Goal: Transaction & Acquisition: Obtain resource

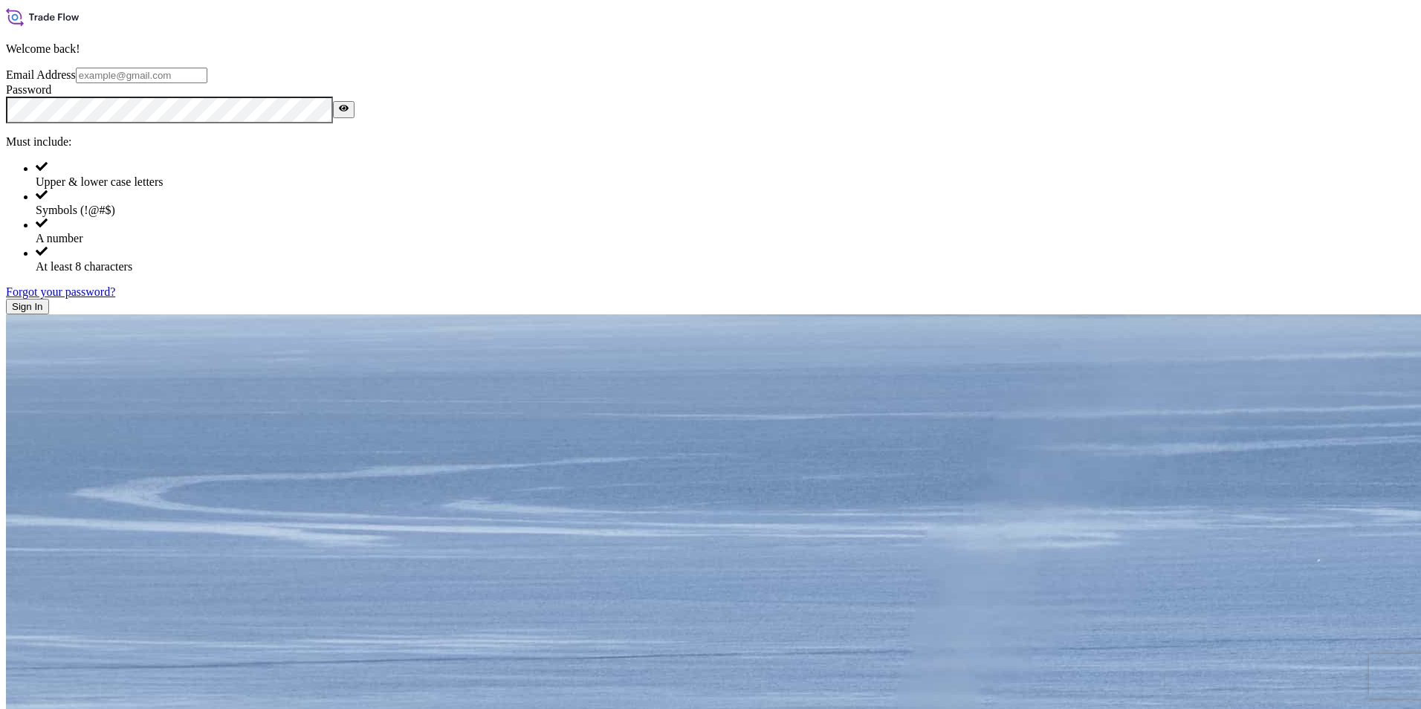
click at [43, 312] on span "Sign In" at bounding box center [27, 306] width 31 height 11
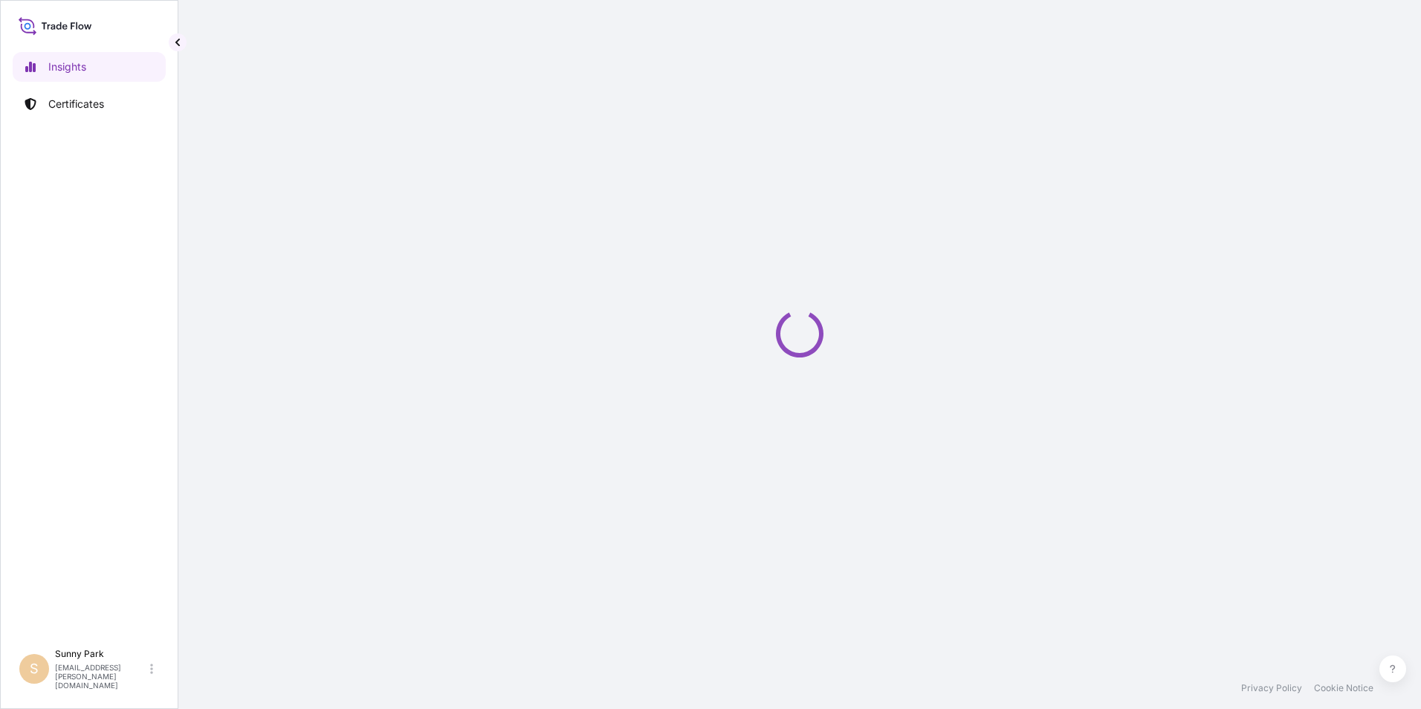
select select "2025"
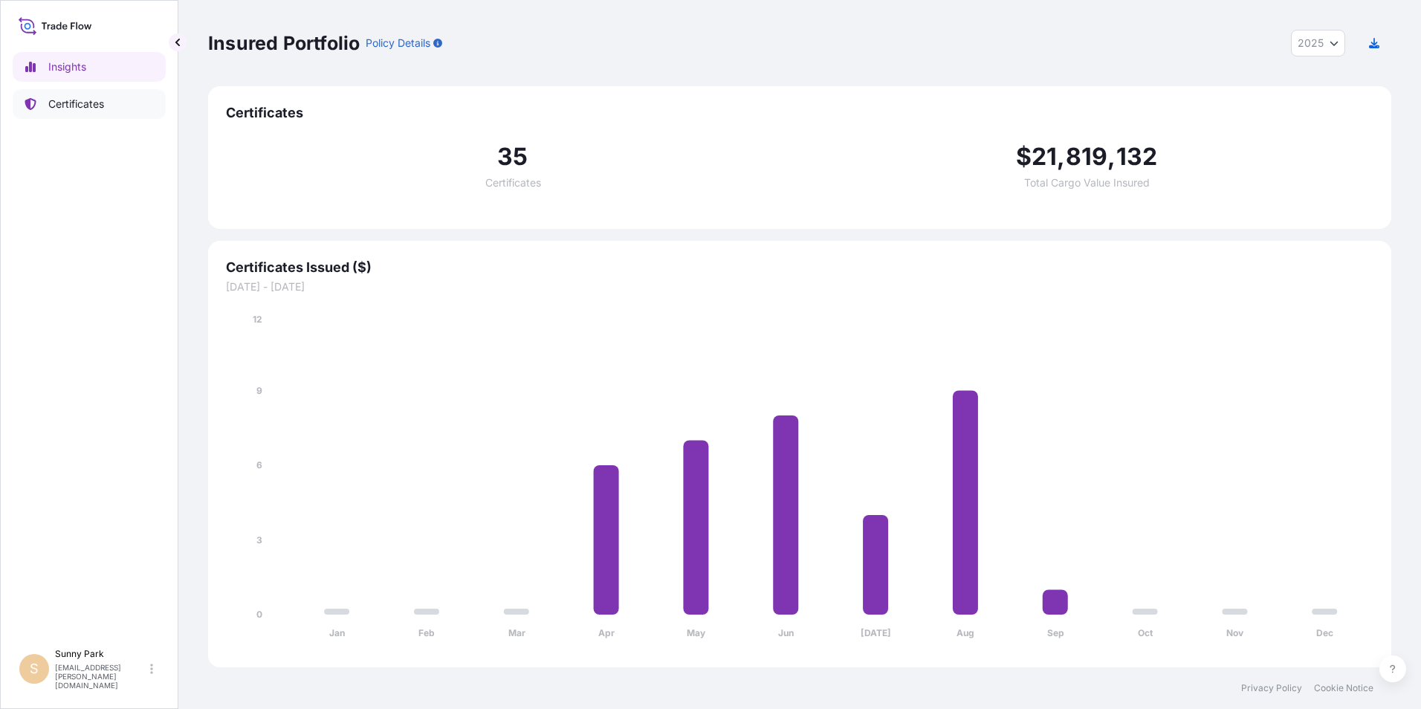
click at [74, 105] on p "Certificates" at bounding box center [76, 104] width 56 height 15
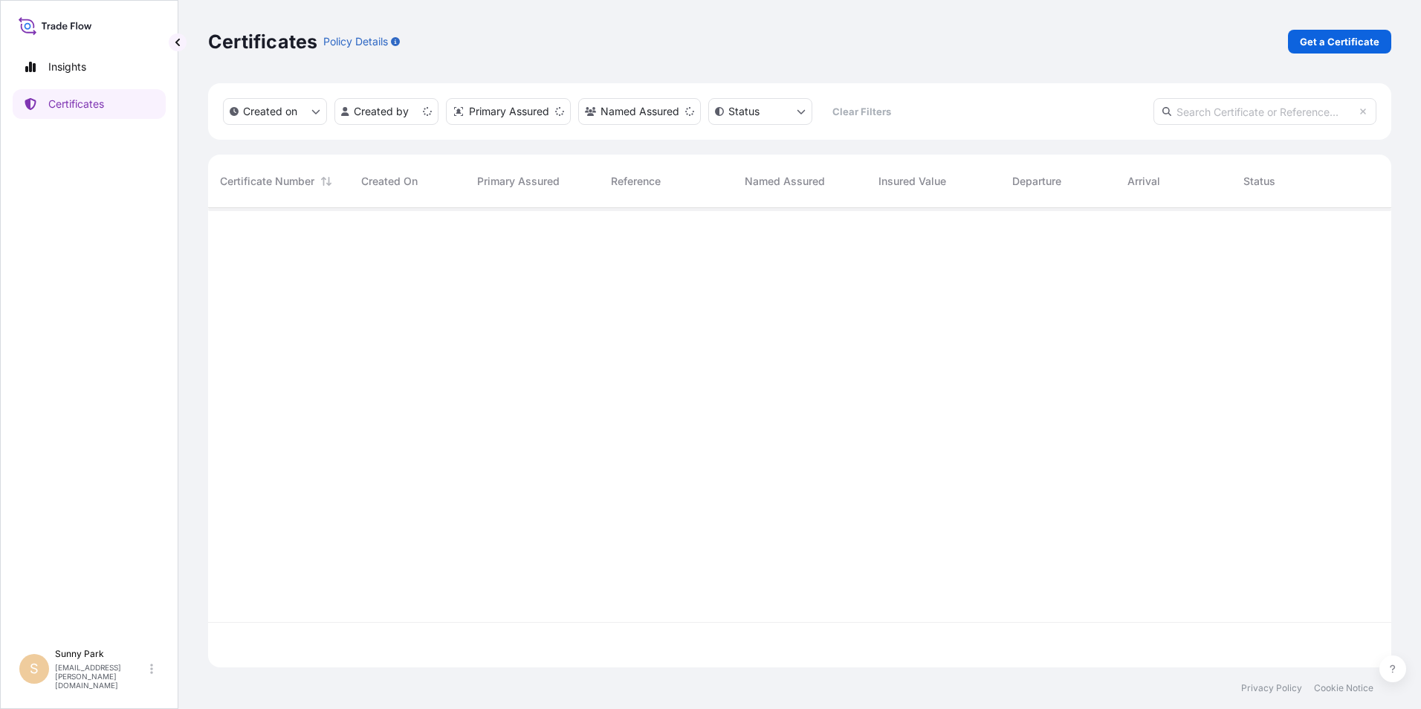
scroll to position [456, 1172]
click at [1351, 49] on link "Get a Certificate" at bounding box center [1339, 42] width 103 height 24
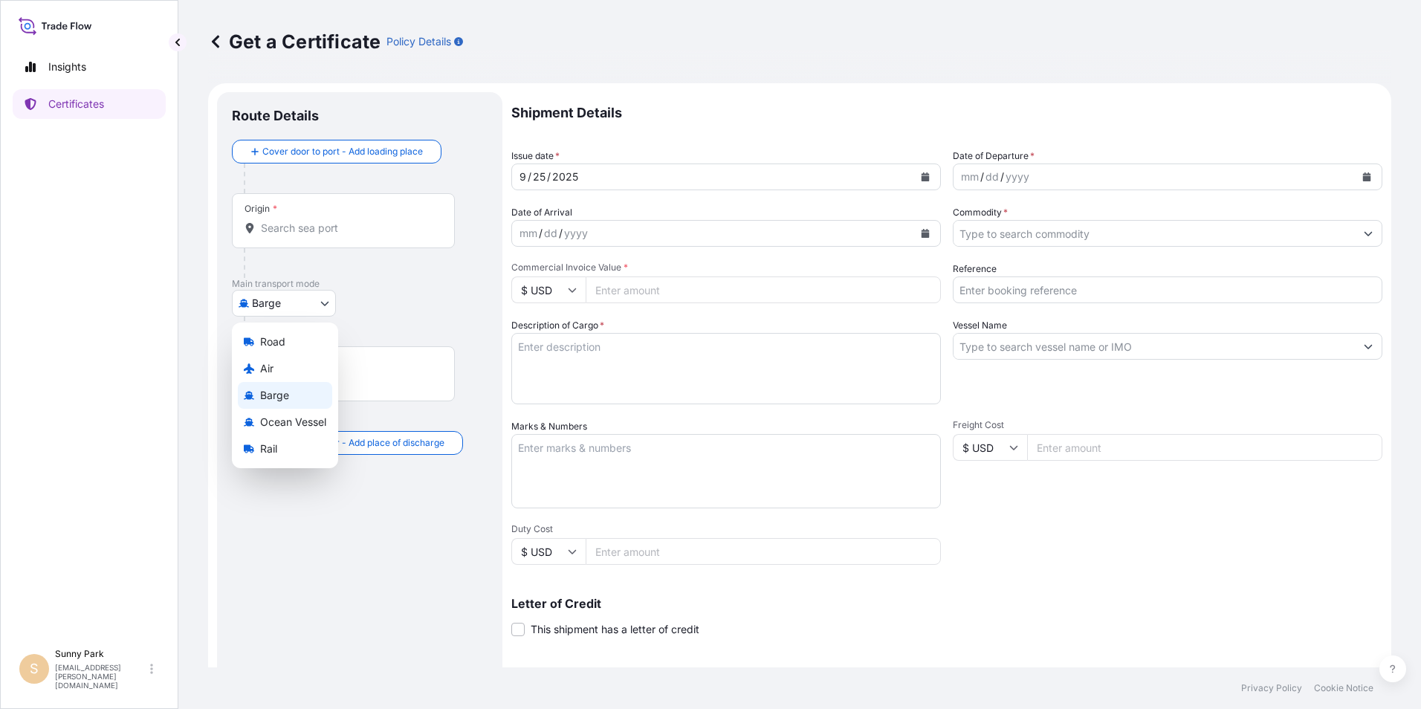
click at [281, 303] on body "Insights Certificates [GEOGRAPHIC_DATA] [EMAIL_ADDRESS][PERSON_NAME][DOMAIN_NAM…" at bounding box center [710, 354] width 1421 height 709
click at [273, 421] on span "Ocean Vessel" at bounding box center [293, 422] width 66 height 15
select select "Ocean Vessel"
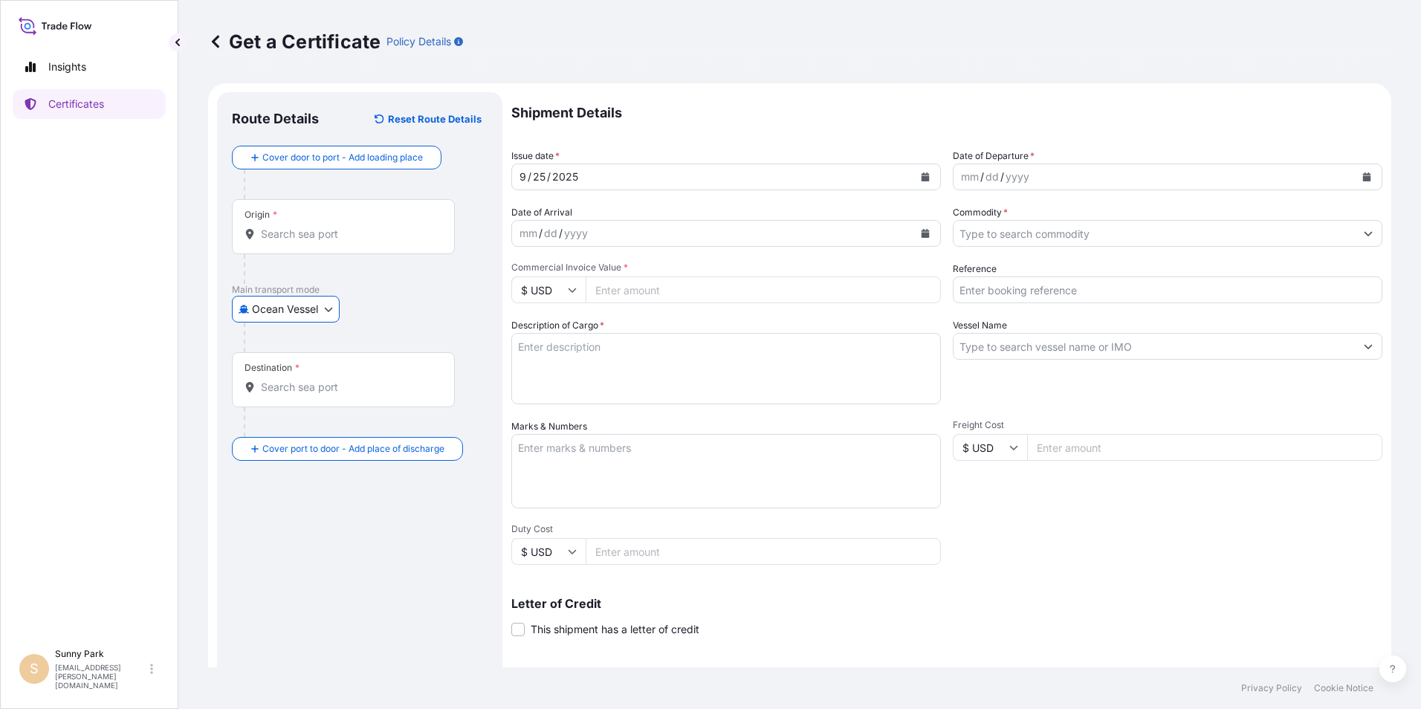
click at [278, 235] on input "Origin *" at bounding box center [348, 234] width 175 height 15
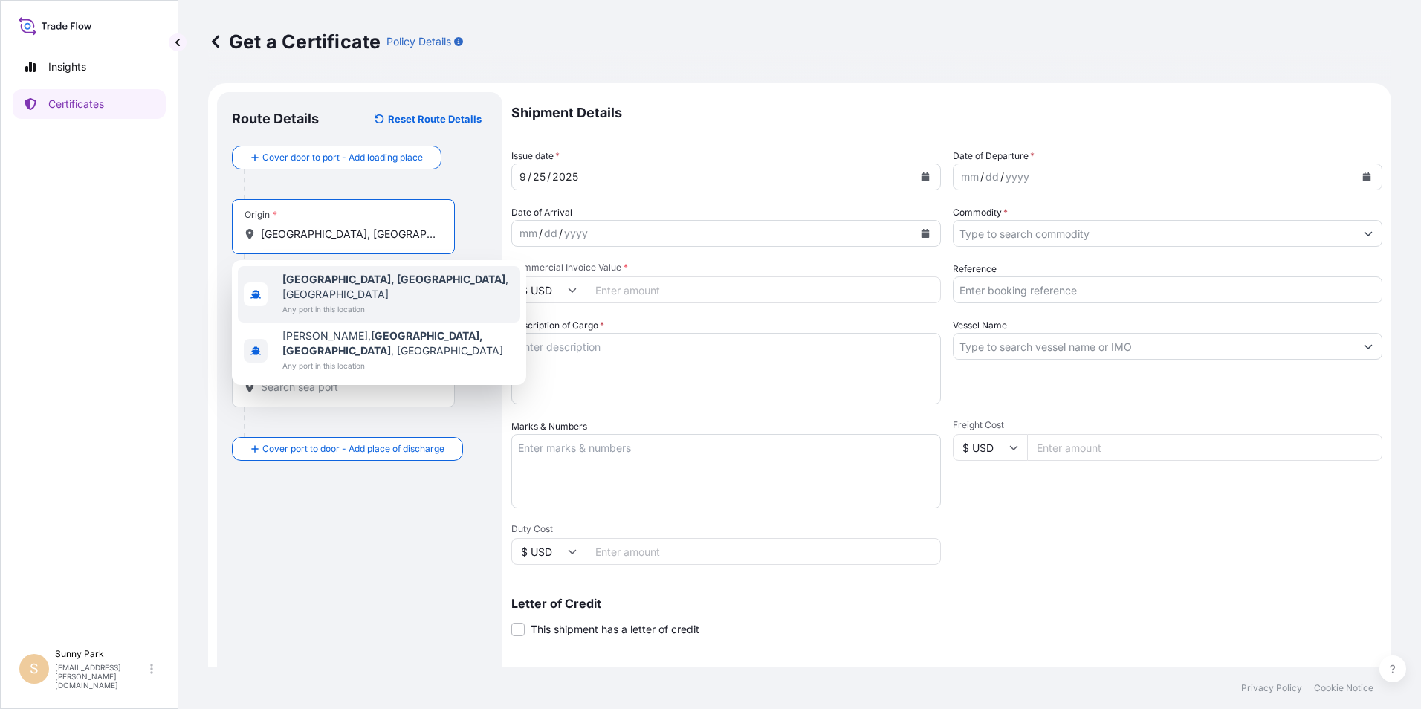
click at [333, 285] on span "[GEOGRAPHIC_DATA], [GEOGRAPHIC_DATA] , [GEOGRAPHIC_DATA]" at bounding box center [398, 287] width 232 height 30
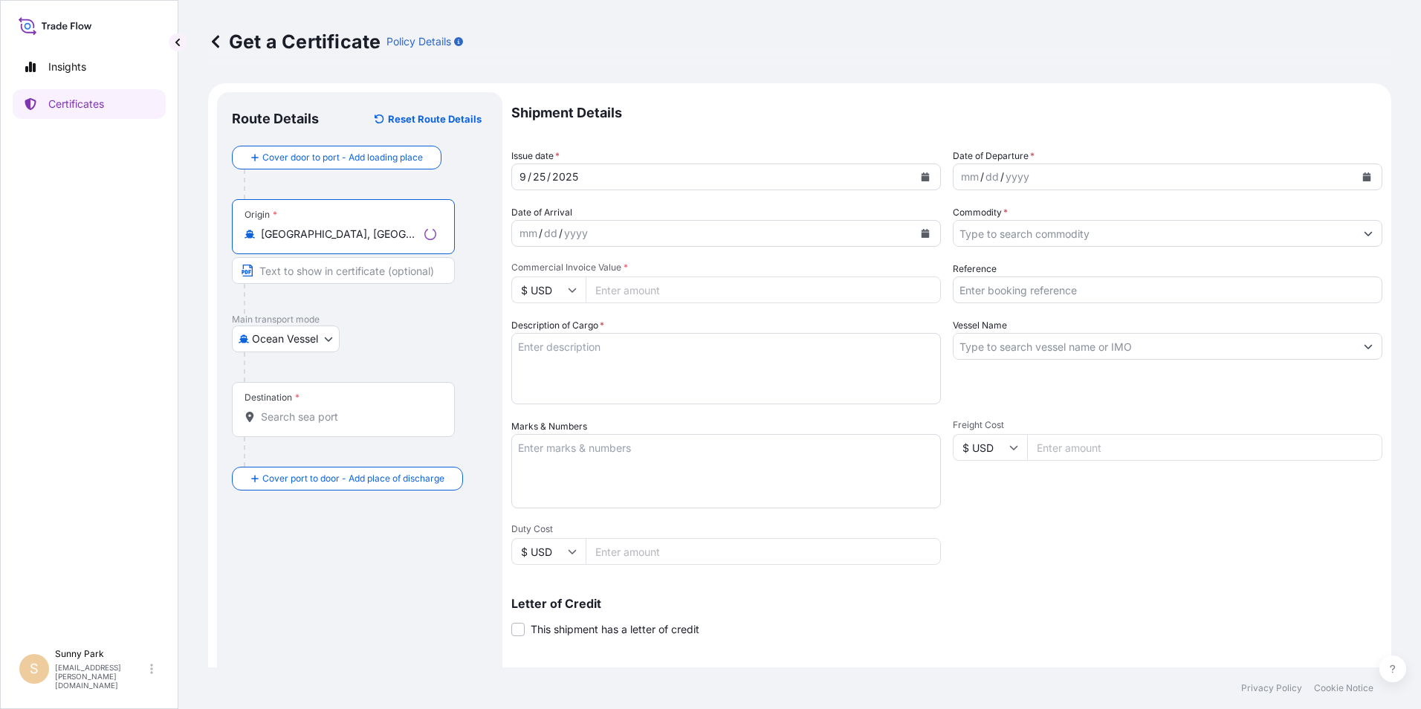
type input "[GEOGRAPHIC_DATA], [GEOGRAPHIC_DATA], [GEOGRAPHIC_DATA]"
click at [272, 418] on input "Destination *" at bounding box center [348, 417] width 175 height 15
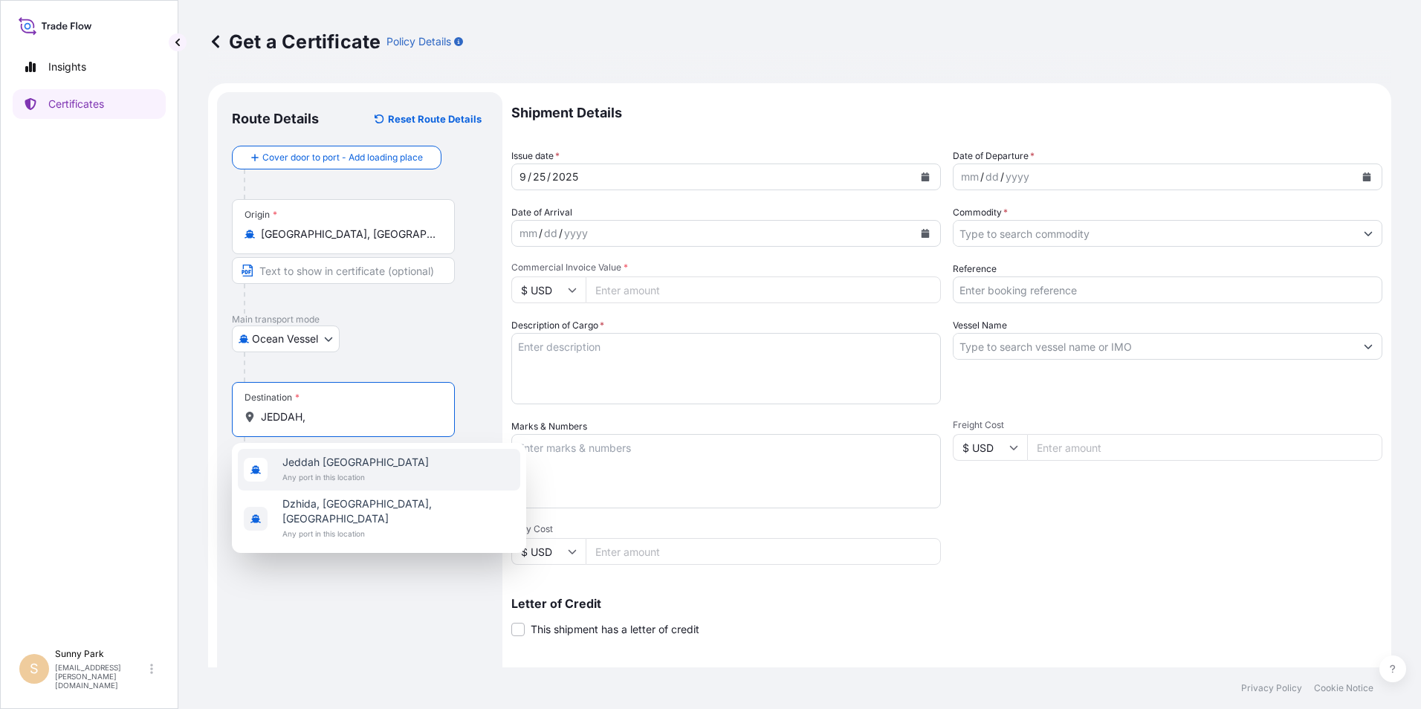
click at [343, 463] on span "Jeddah [GEOGRAPHIC_DATA]" at bounding box center [355, 462] width 146 height 15
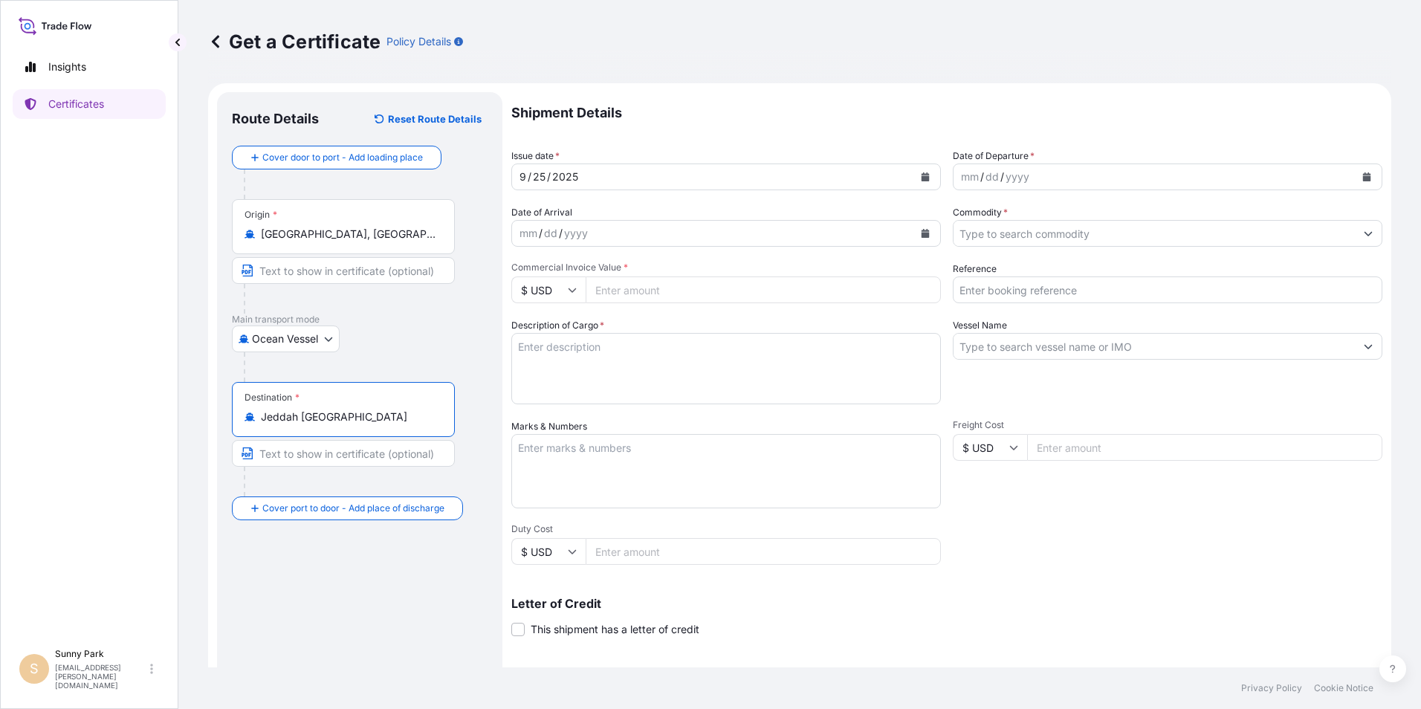
type input "Jeddah [GEOGRAPHIC_DATA]"
click at [1363, 176] on icon "Calendar" at bounding box center [1367, 176] width 8 height 9
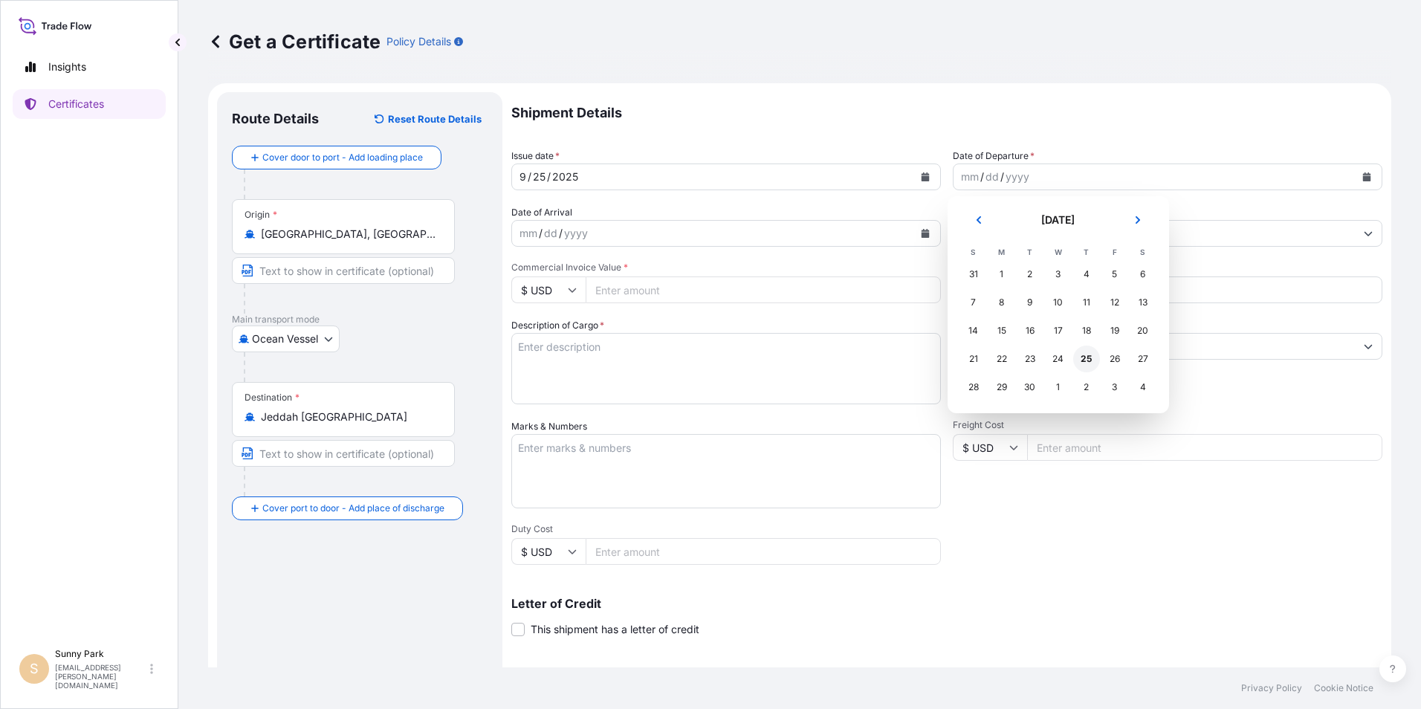
click at [1090, 358] on div "25" at bounding box center [1086, 359] width 27 height 27
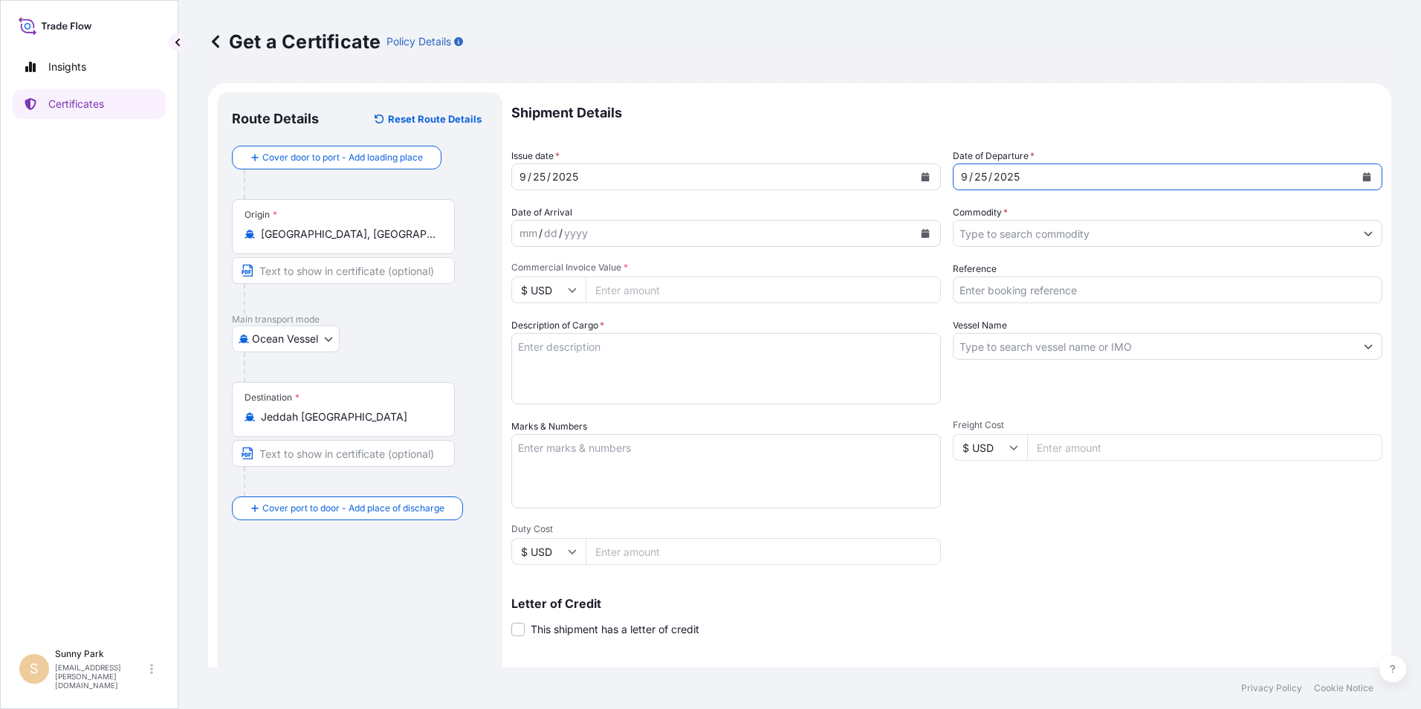
click at [615, 237] on div "mm / dd / yyyy" at bounding box center [712, 233] width 401 height 27
click at [922, 233] on icon "Calendar" at bounding box center [926, 233] width 8 height 9
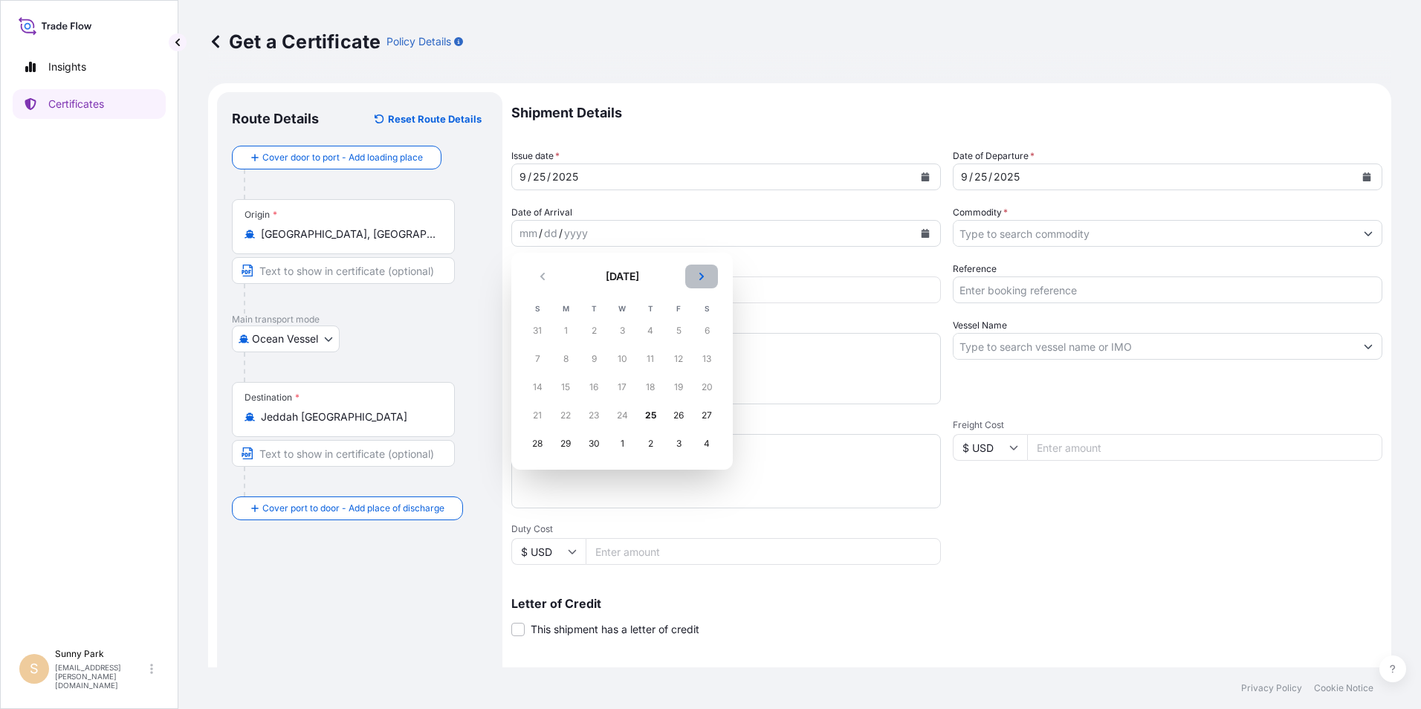
click at [703, 278] on icon "Next" at bounding box center [701, 276] width 9 height 9
click at [703, 279] on icon "Next" at bounding box center [701, 276] width 9 height 9
click at [710, 358] on div "8" at bounding box center [707, 359] width 27 height 27
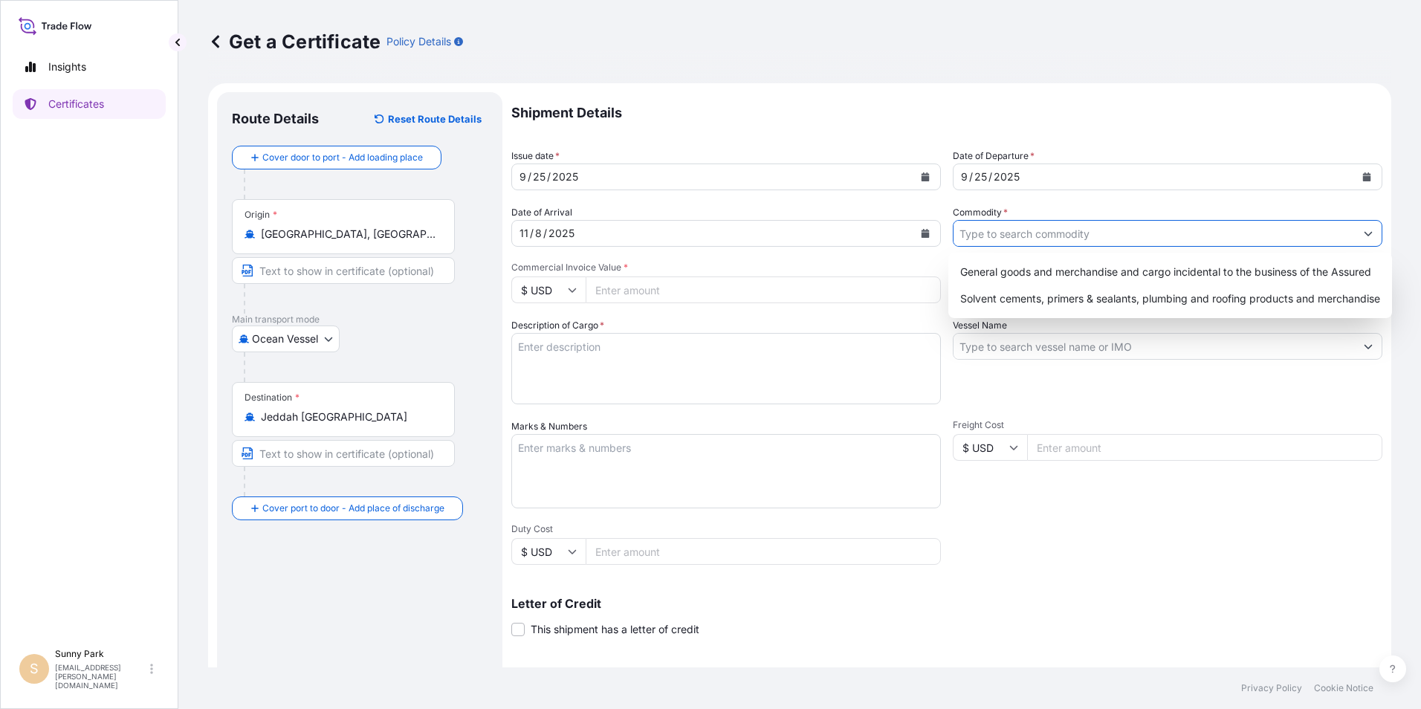
click at [998, 236] on input "Commodity *" at bounding box center [1154, 233] width 401 height 27
click at [983, 293] on div "Solvent cements, primers & sealants, plumbing and roofing products and merchand…" at bounding box center [1170, 298] width 432 height 27
type input "Solvent cements, primers & sealants, plumbing and roofing products and merchand…"
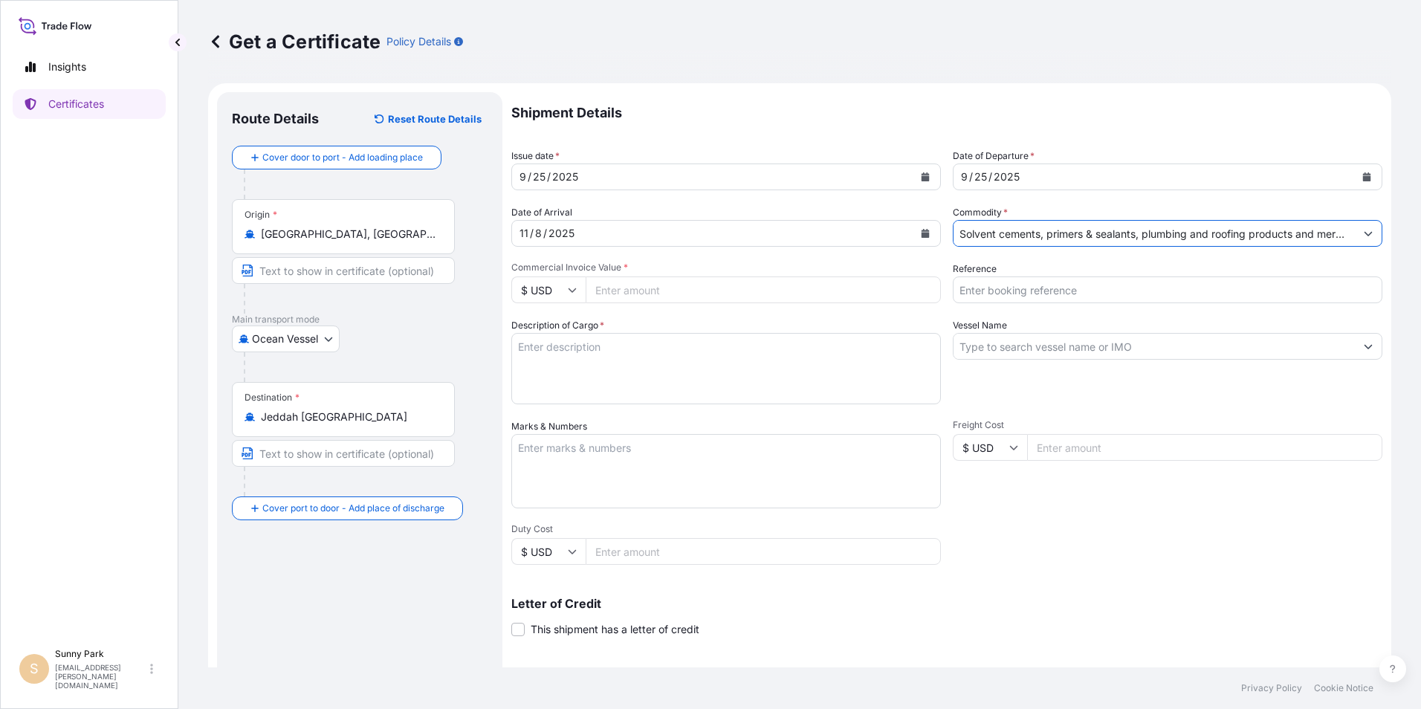
click at [698, 297] on input "Commercial Invoice Value *" at bounding box center [763, 290] width 355 height 27
click at [623, 290] on input "Commercial Invoice Value *" at bounding box center [763, 290] width 355 height 27
type input "897992.64"
click at [658, 346] on textarea "Description of Cargo *" at bounding box center [726, 368] width 430 height 71
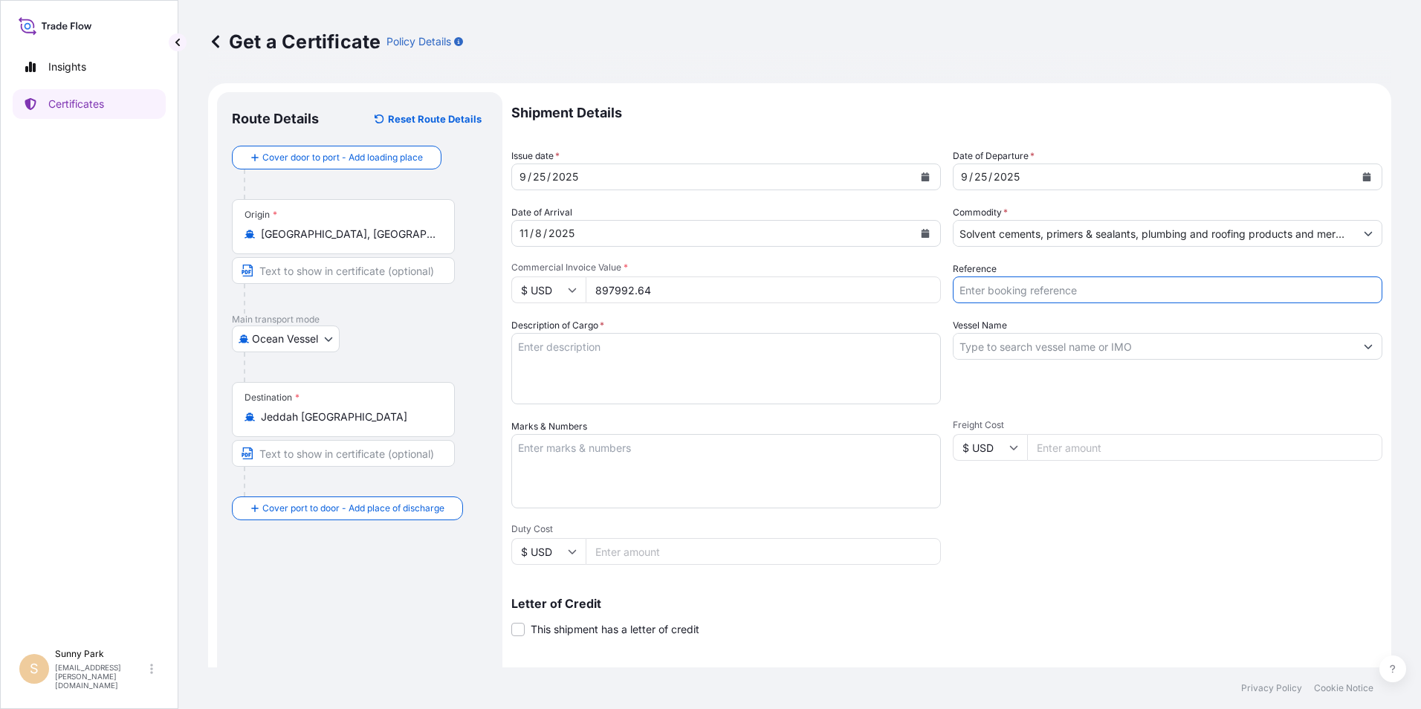
click at [975, 289] on input "Reference" at bounding box center [1168, 290] width 430 height 27
type input "73945600"
click at [969, 342] on input "Vessel Name" at bounding box center [1154, 346] width 401 height 27
click at [974, 344] on input "Vessel Name" at bounding box center [1154, 346] width 401 height 27
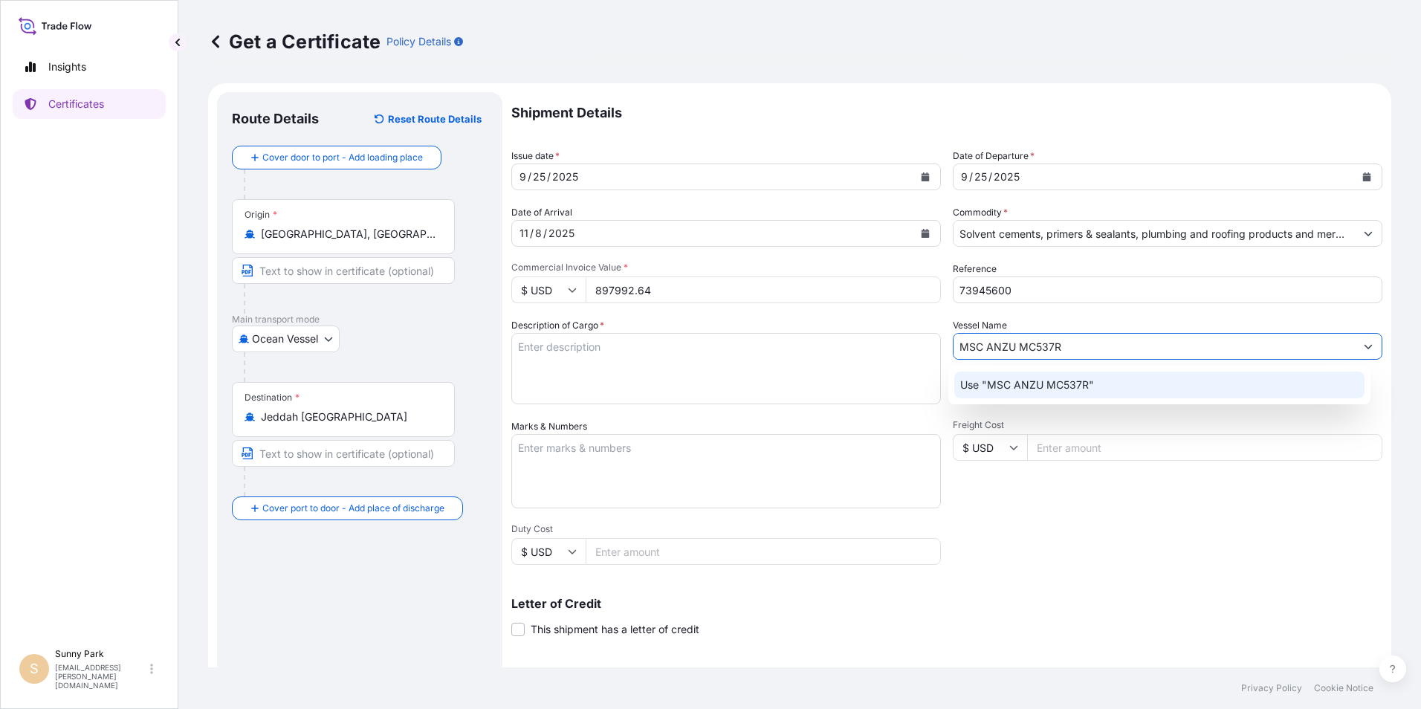
click at [1020, 387] on p "Use "MSC ANZU MC537R"" at bounding box center [1027, 385] width 134 height 15
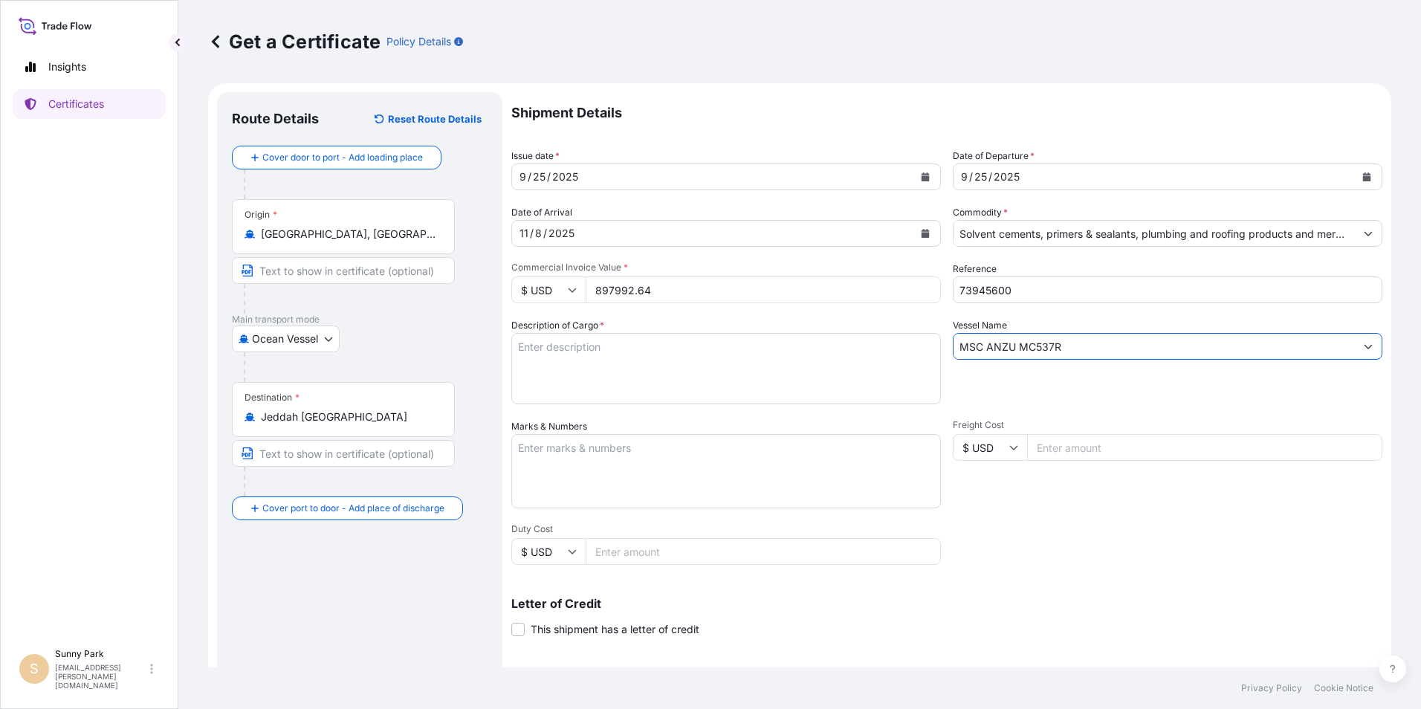
type input "MSC ANZU MC537R"
click at [550, 451] on textarea "Marks & Numbers" at bounding box center [726, 471] width 430 height 74
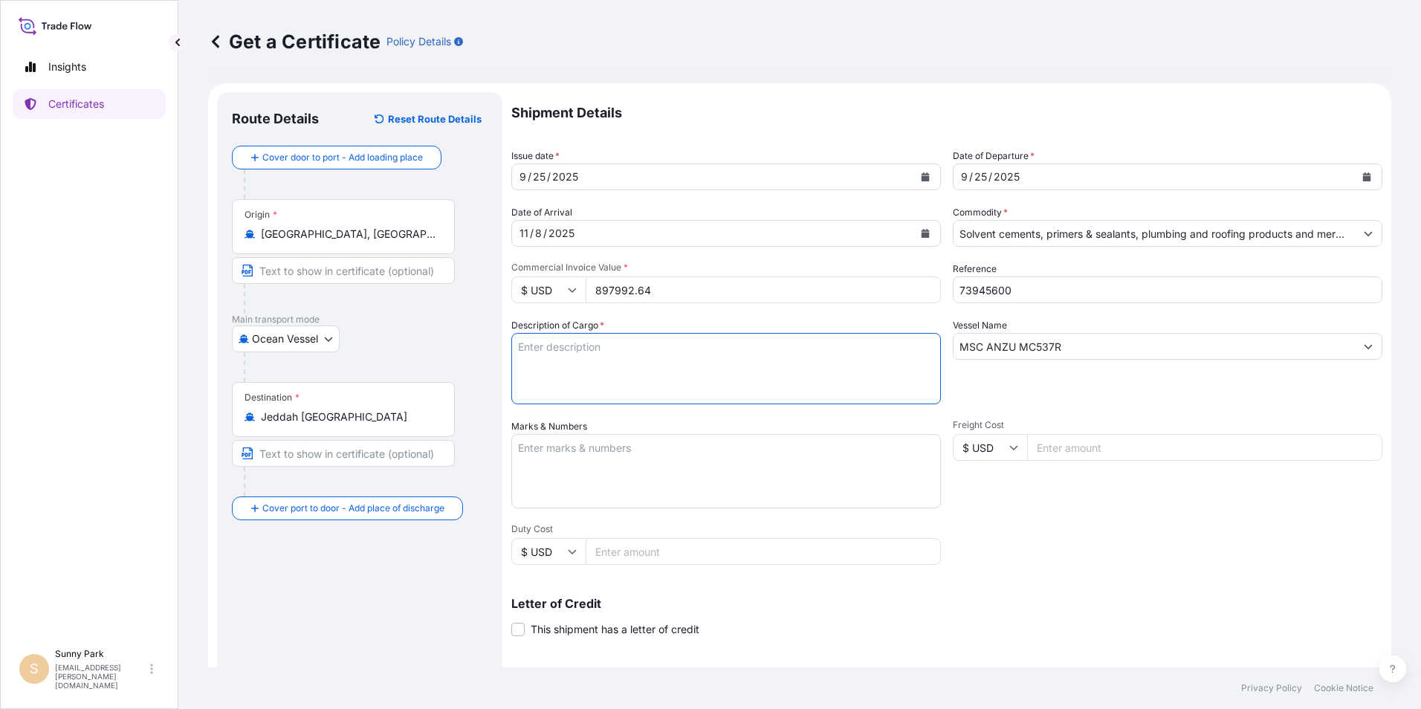
click at [552, 349] on textarea "Description of Cargo *" at bounding box center [726, 368] width 430 height 71
type textarea "SOLVENT CEMENT, CLEANER, PRIMER"
click at [1044, 450] on input "Freight Cost" at bounding box center [1204, 447] width 355 height 27
click at [1047, 446] on input "Freight Cost" at bounding box center [1204, 447] width 355 height 27
click at [1056, 446] on input "Freight Cost" at bounding box center [1204, 447] width 355 height 27
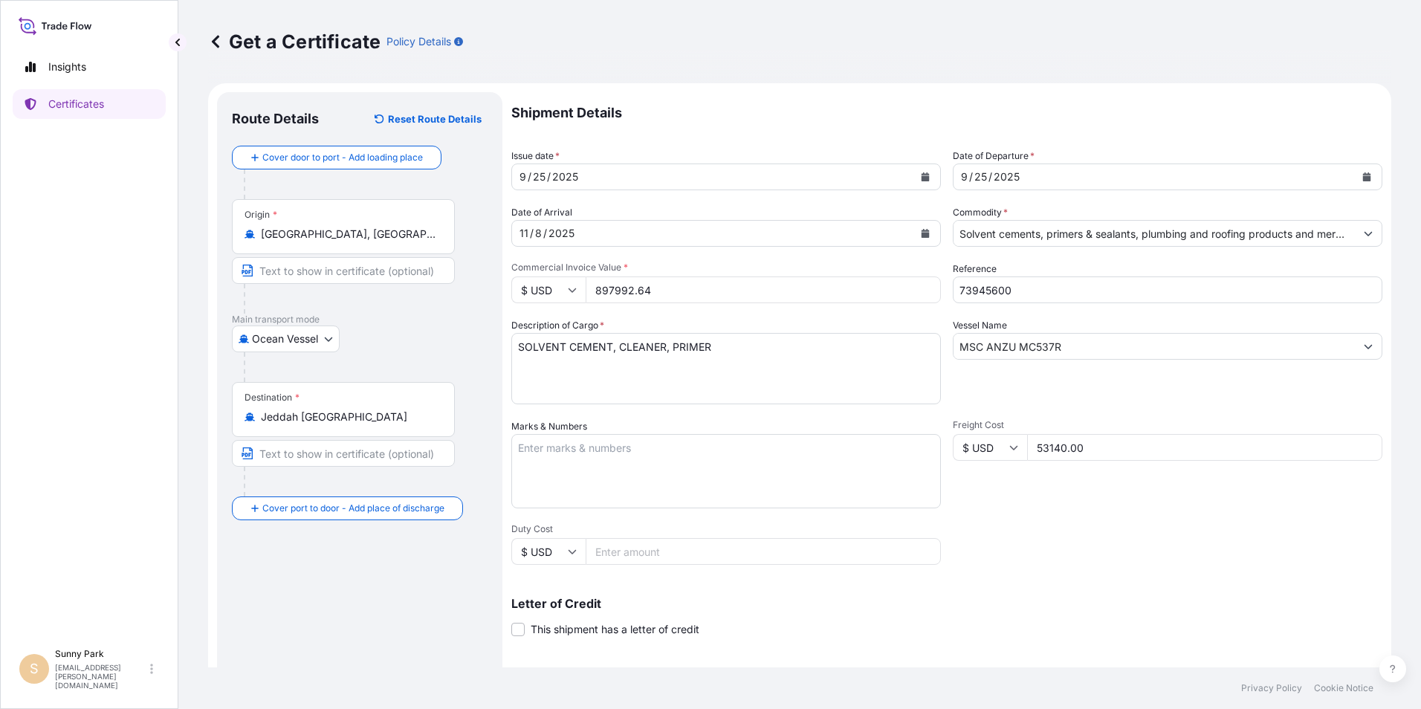
type input "53140.00"
click at [546, 446] on textarea "Marks & Numbers" at bounding box center [726, 471] width 430 height 74
click at [525, 449] on textarea "Marks & Numbers" at bounding box center [726, 471] width 430 height 74
paste textarea "6 X 40’FT CONTAINERS: 11,729.00 Boxes total 148,389.00 Kgs G"
click at [883, 449] on textarea "6 X 40’FT CONTAINERS: 11,729.00 Boxes total 148,389.00 Kgs G" at bounding box center [726, 471] width 430 height 74
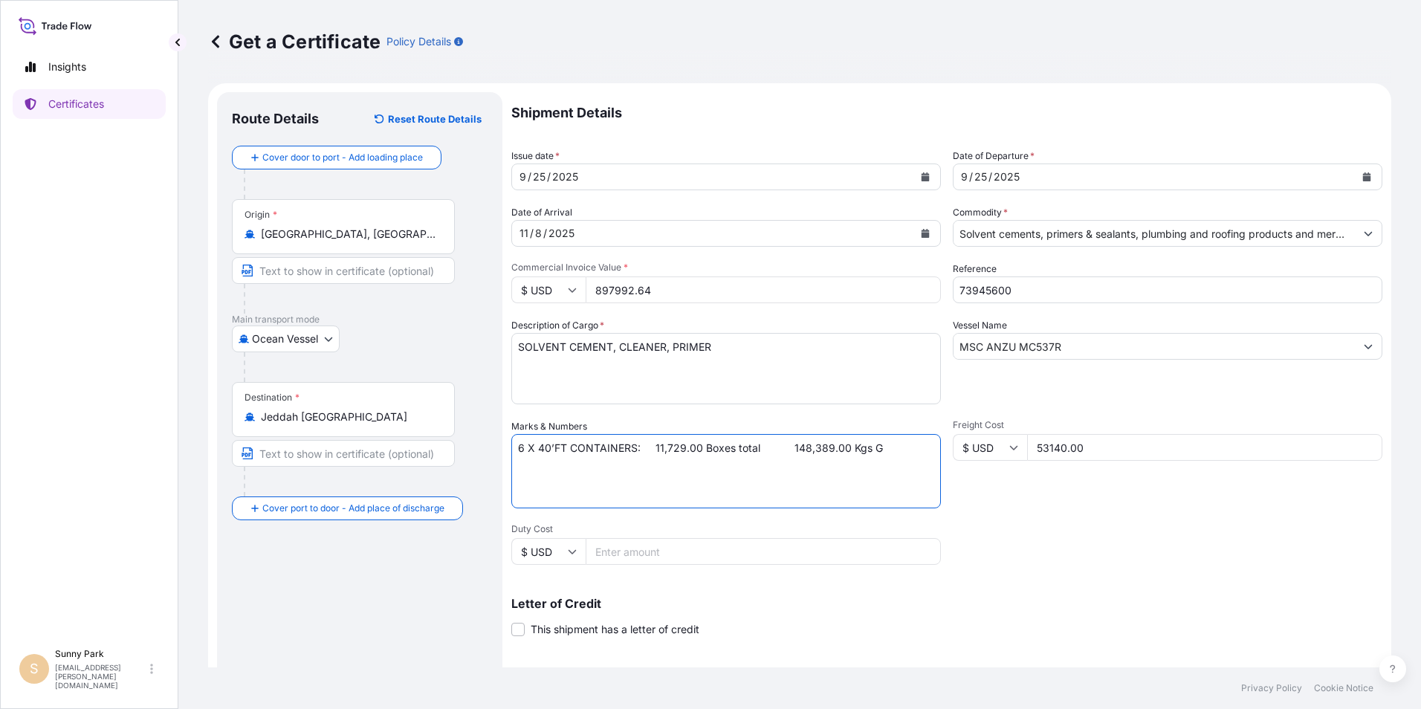
paste textarea "1. DRYU9351020 UL5596361 1848 2. CAAU9449455 UL5596352 1848 3. MSDU7349484 UL55…"
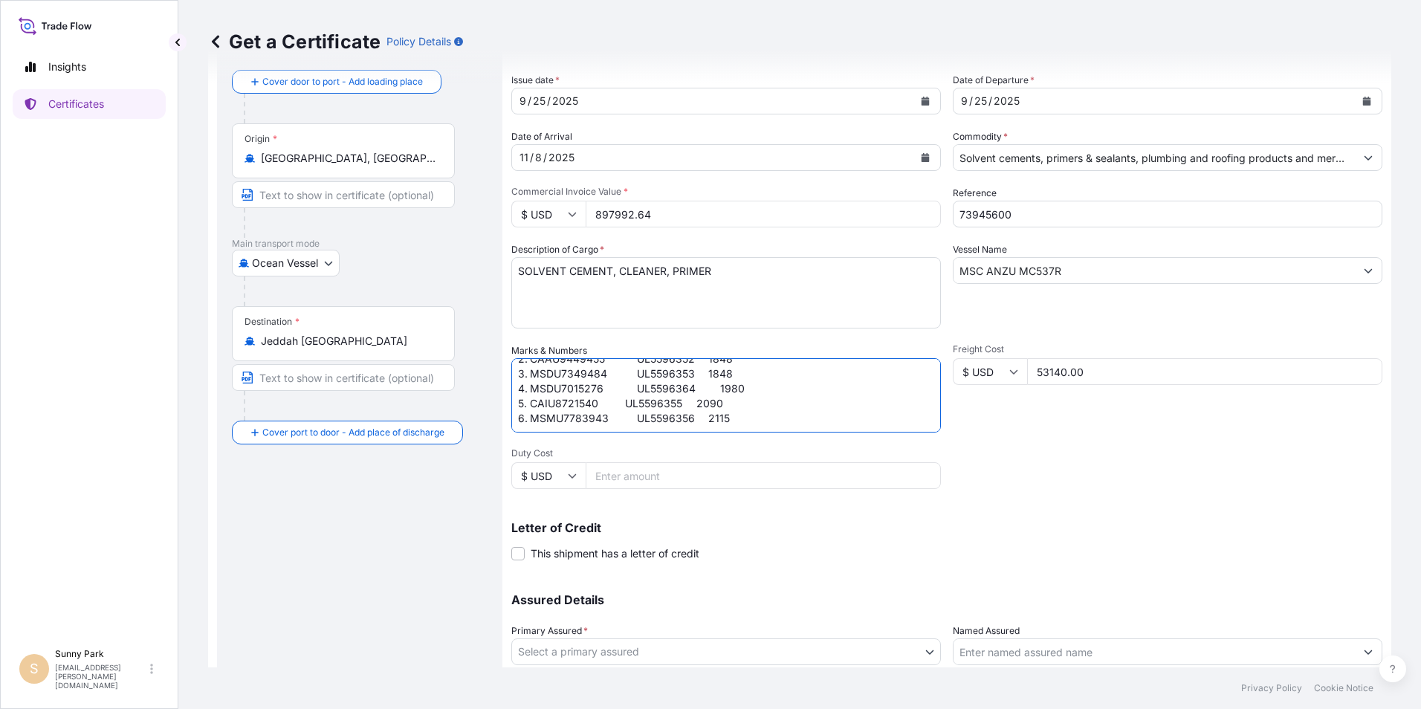
scroll to position [184, 0]
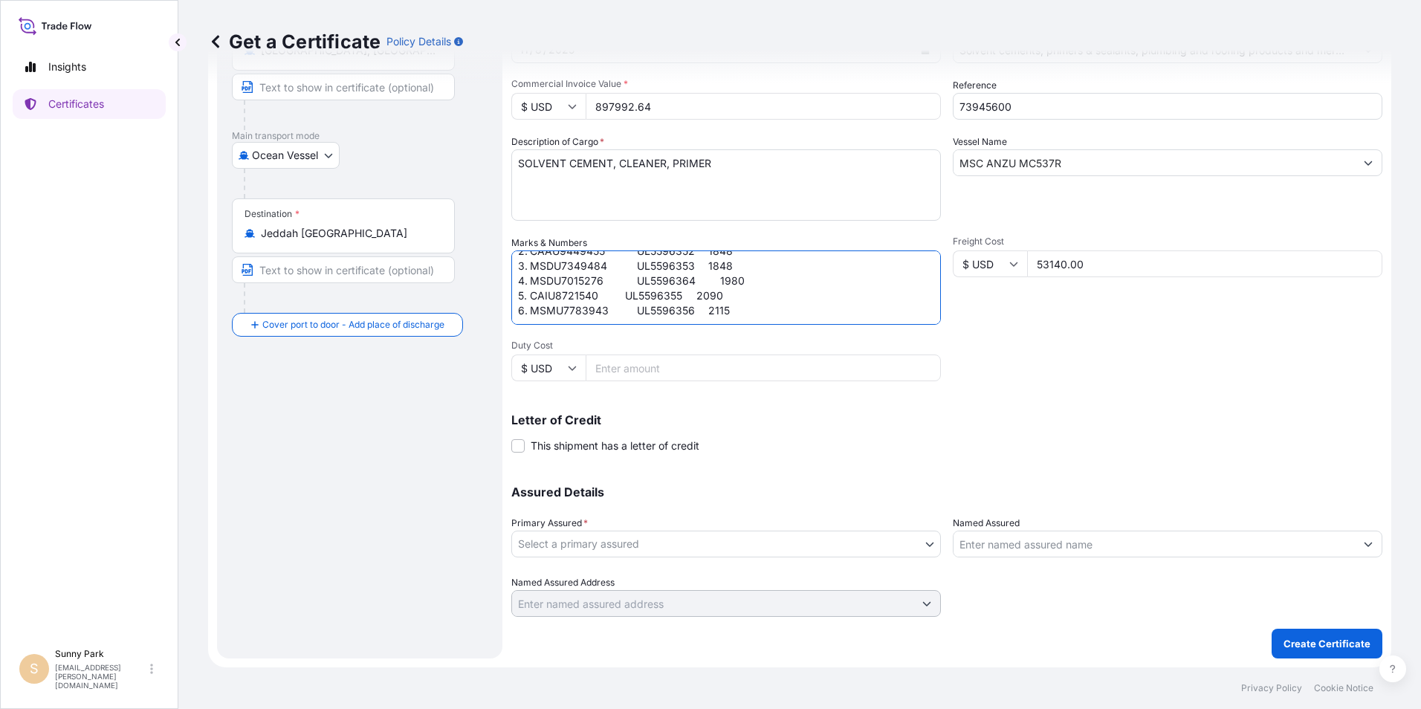
type textarea "6 X 40’FT CONTAINERS: 11,729.00 Boxes total 148,389.00 Kgs G 1. DRYU9351020 UL5…"
click at [587, 535] on body "Insights Certificates [GEOGRAPHIC_DATA] [EMAIL_ADDRESS][PERSON_NAME][DOMAIN_NAM…" at bounding box center [710, 354] width 1421 height 709
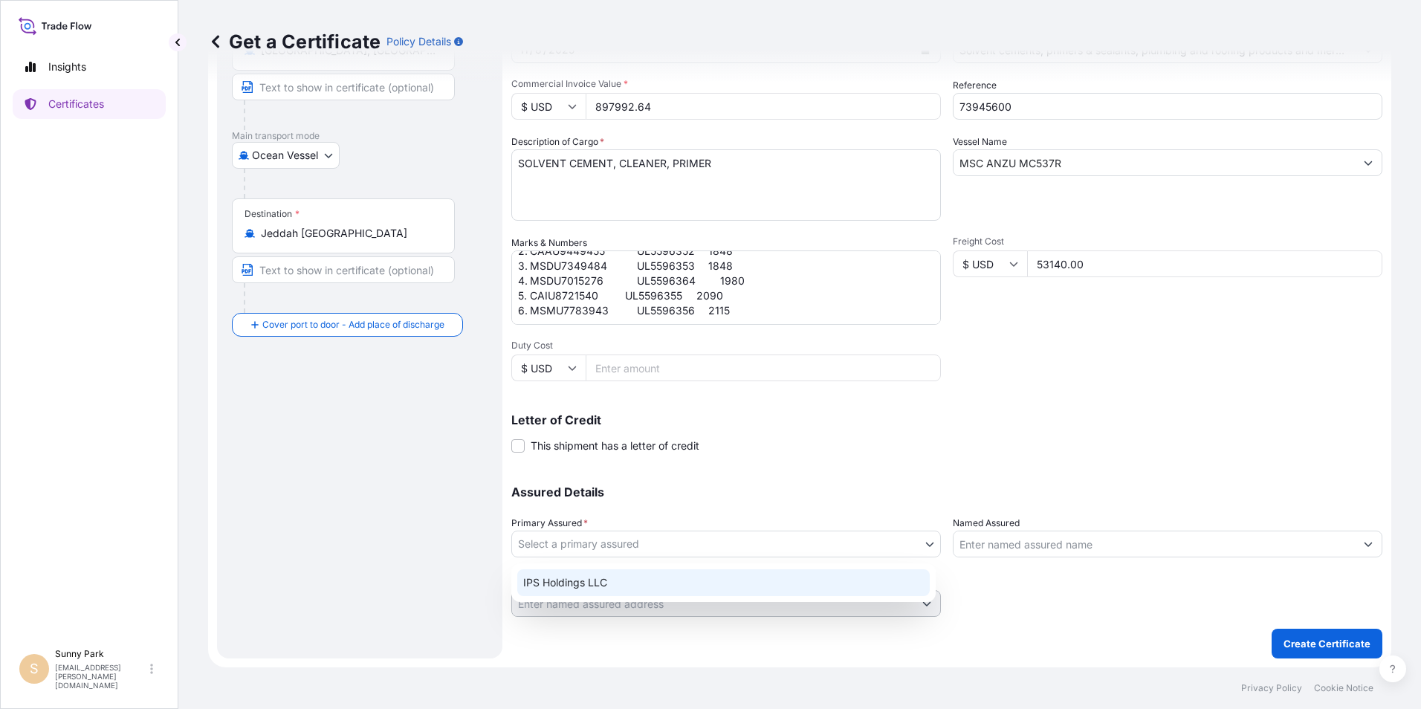
click at [559, 574] on div "IPS Holdings LLC" at bounding box center [723, 582] width 413 height 27
select select "31512"
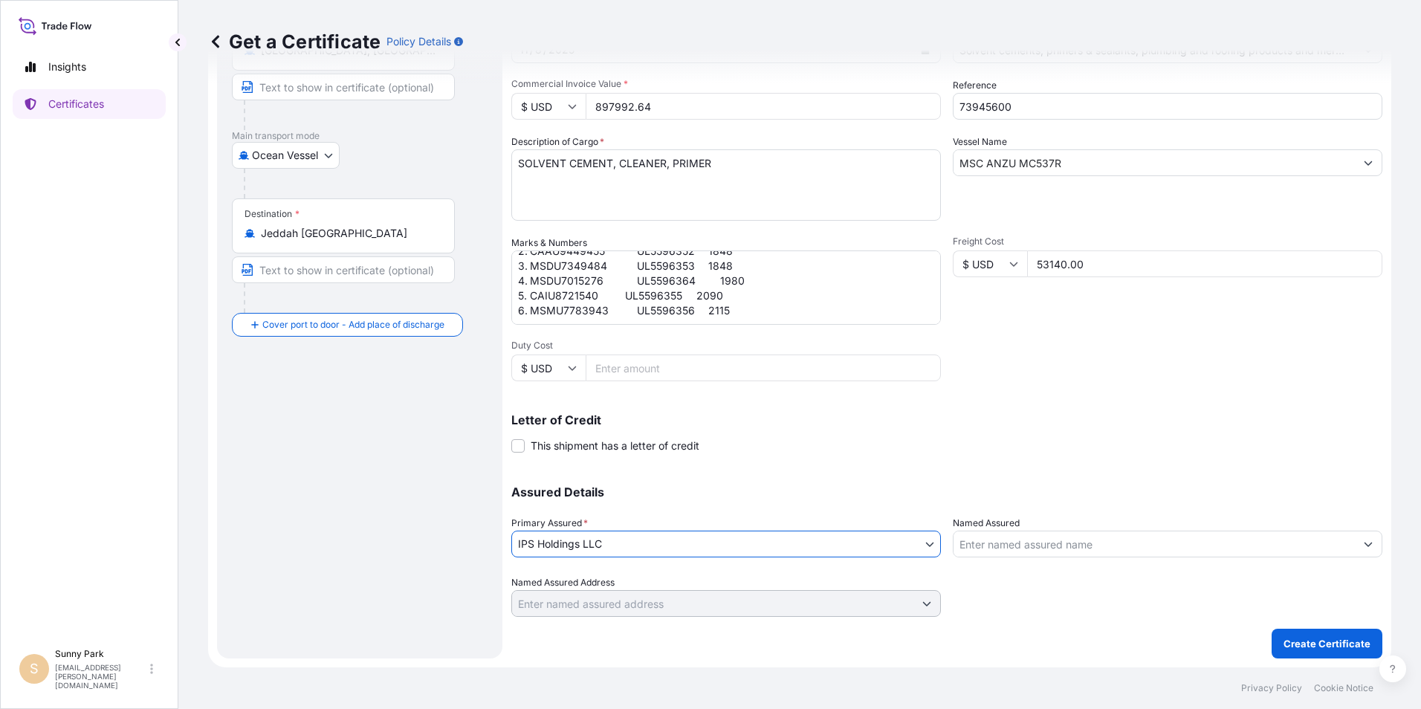
click at [971, 542] on input "Named Assured" at bounding box center [1154, 544] width 401 height 27
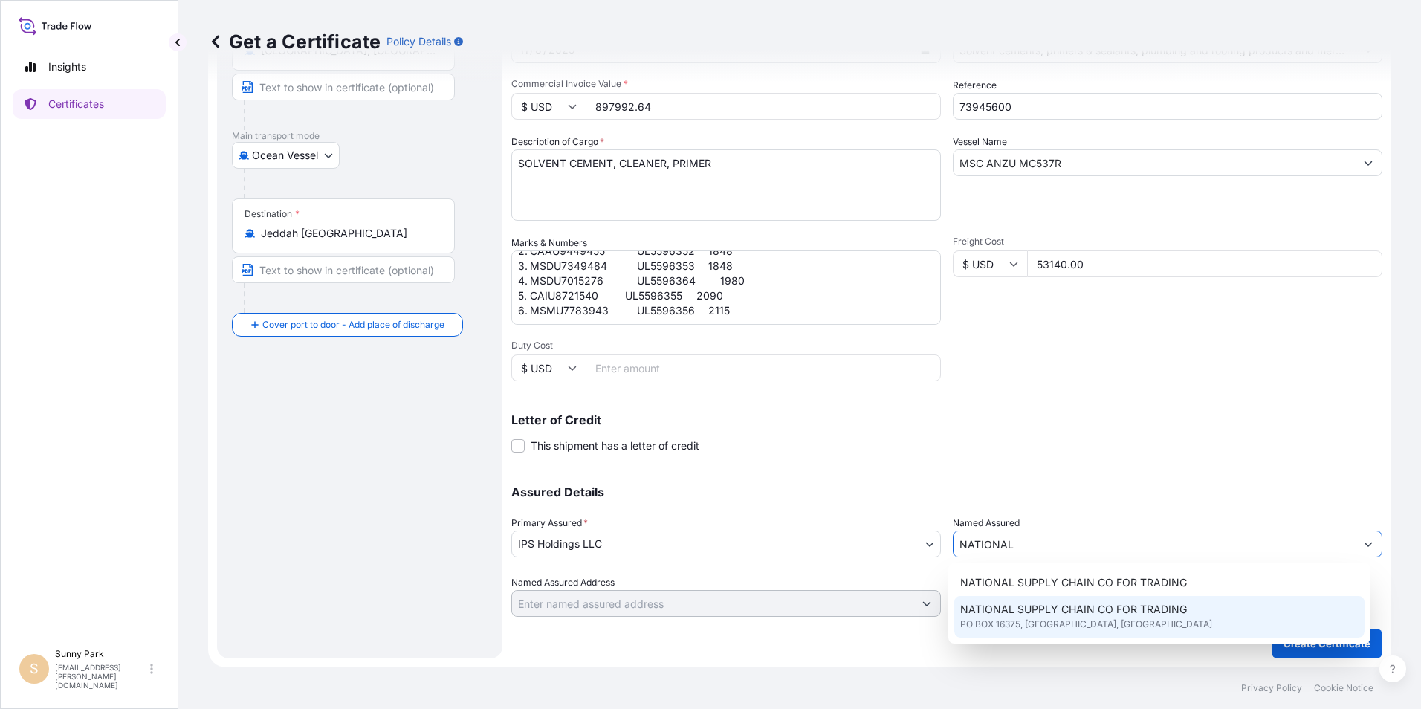
click at [1066, 614] on span "NATIONAL SUPPLY CHAIN CO FOR TRADING" at bounding box center [1073, 609] width 227 height 15
type input "NATIONAL SUPPLY CHAIN CO FOR TRADING"
type input "PO BOX 16375, [GEOGRAPHIC_DATA]"
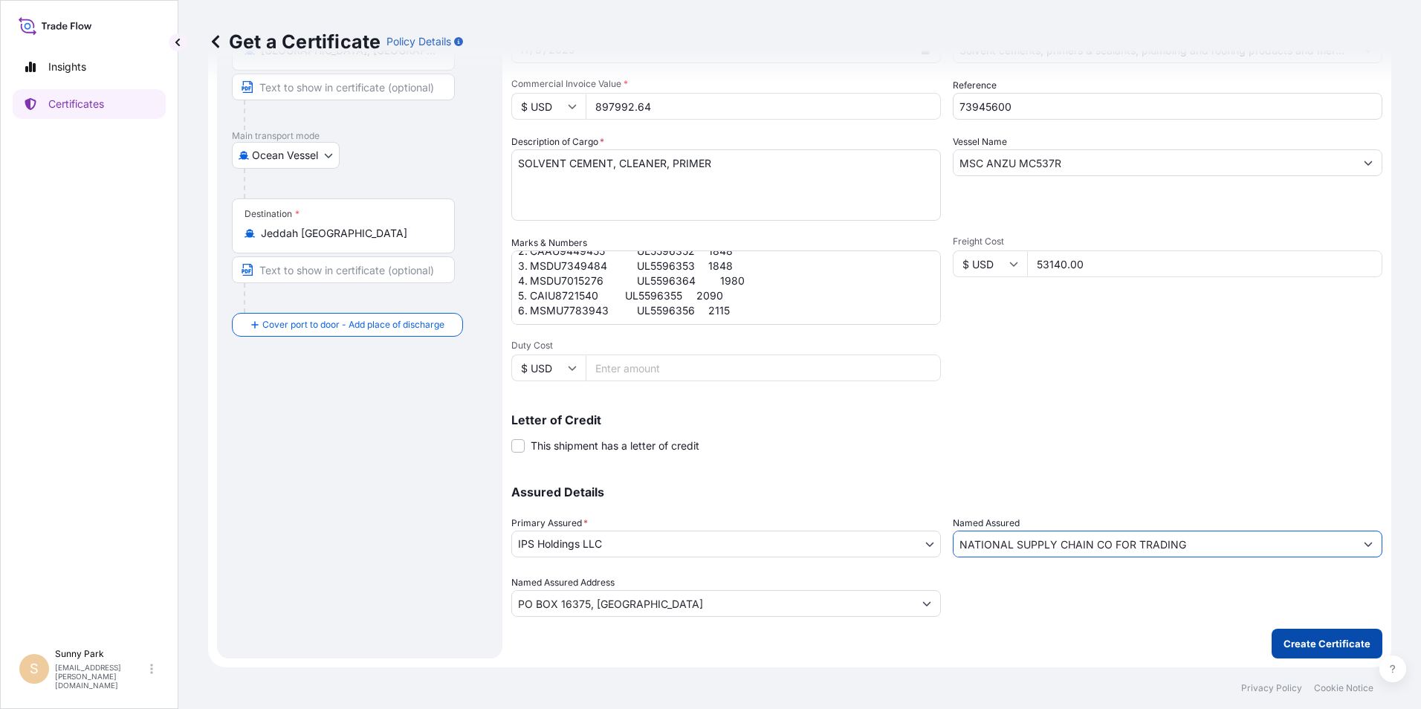
type input "NATIONAL SUPPLY CHAIN CO FOR TRADING"
click at [1304, 645] on p "Create Certificate" at bounding box center [1327, 643] width 87 height 15
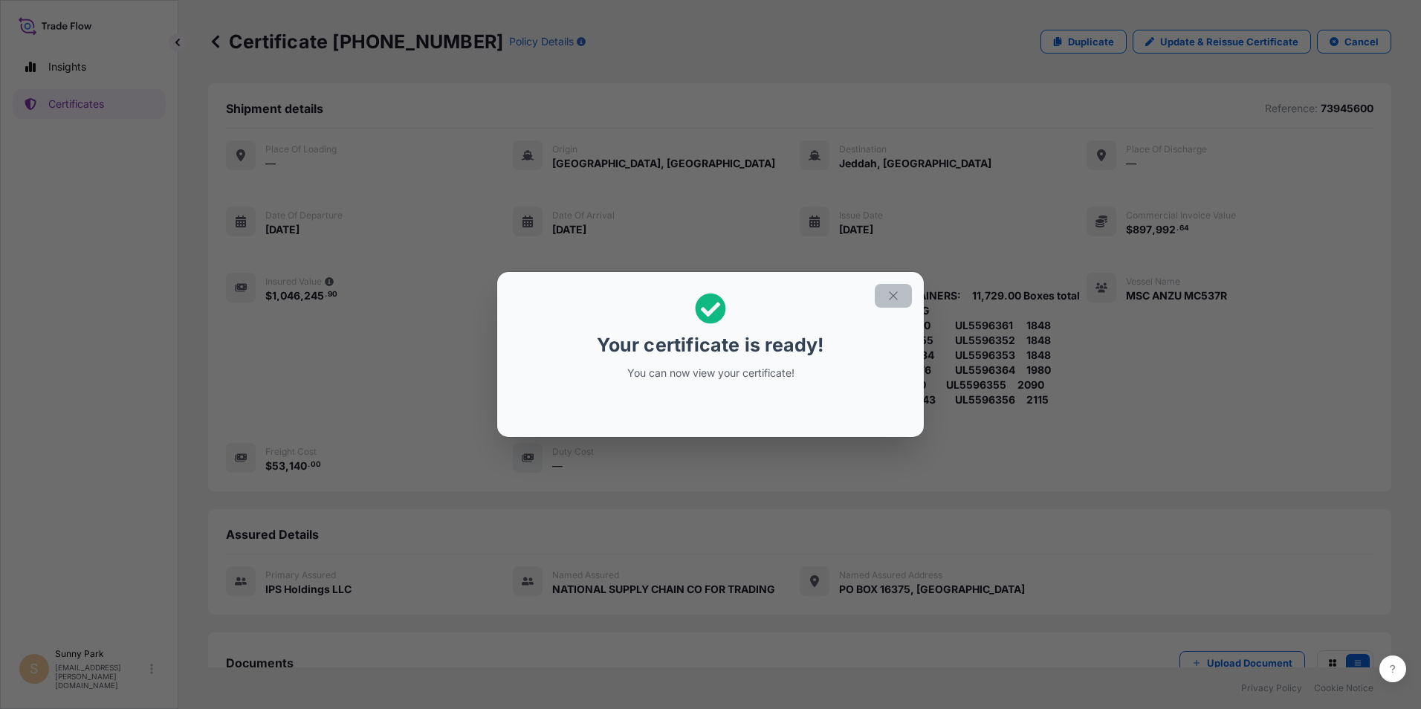
click at [904, 294] on button "button" at bounding box center [893, 296] width 37 height 24
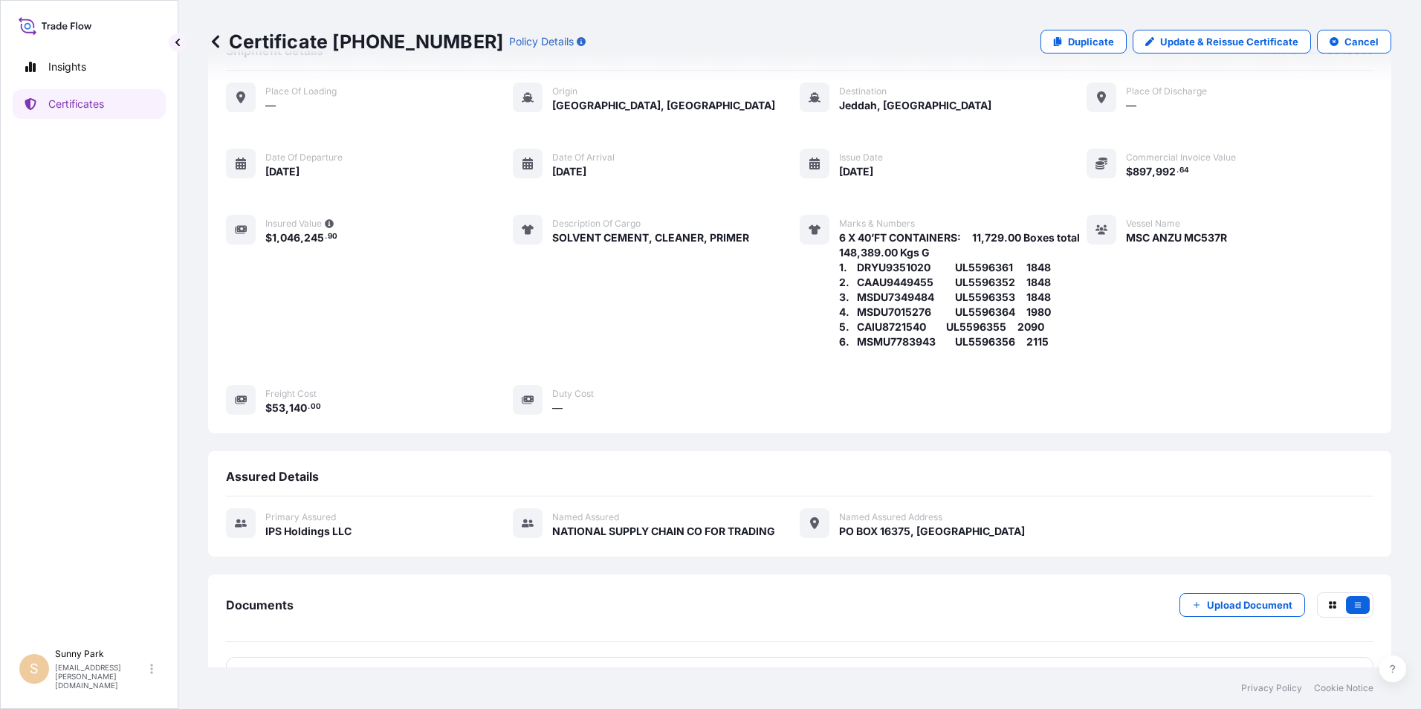
scroll to position [104, 0]
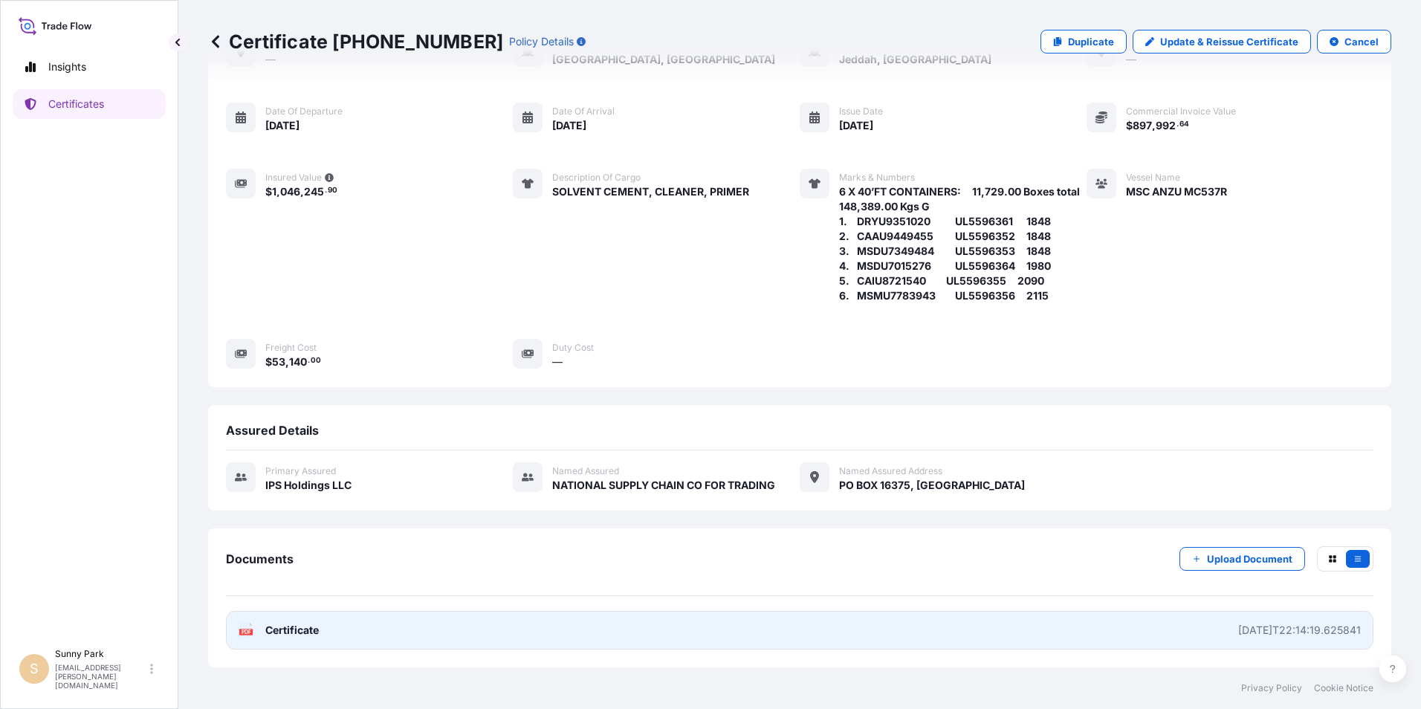
click at [310, 629] on span "Certificate" at bounding box center [292, 630] width 54 height 15
